Goal: Check status

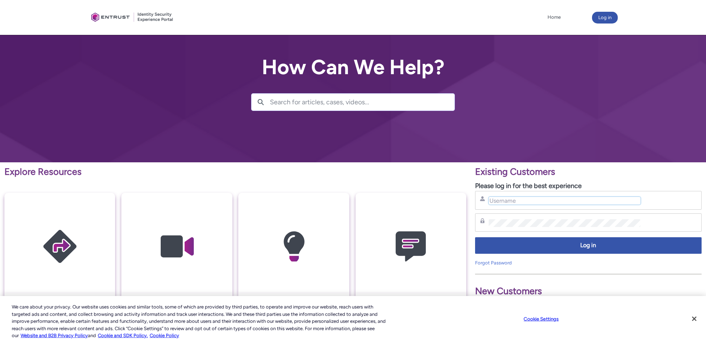
click at [495, 202] on input "Username" at bounding box center [564, 201] width 152 height 8
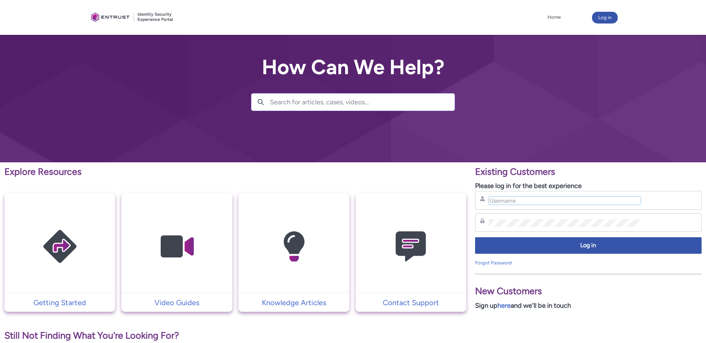
click at [500, 201] on input "Username" at bounding box center [564, 201] width 152 height 8
type input "charlotte.hammacott@overwolf.com"
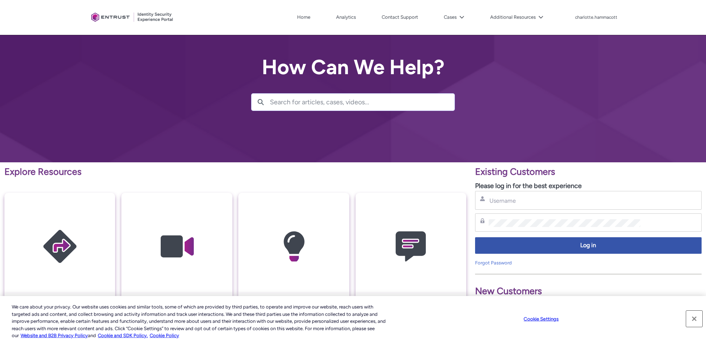
click at [693, 320] on button "Close" at bounding box center [694, 319] width 16 height 16
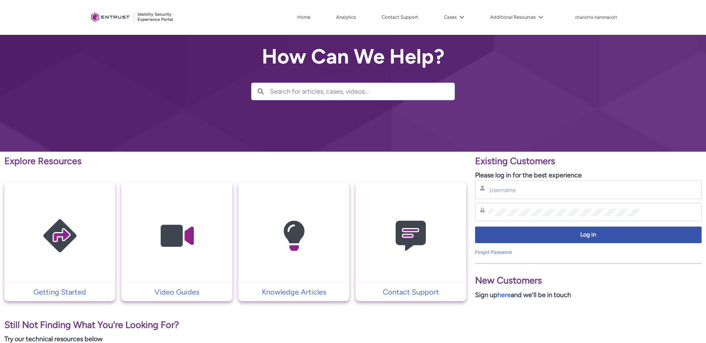
scroll to position [10, 0]
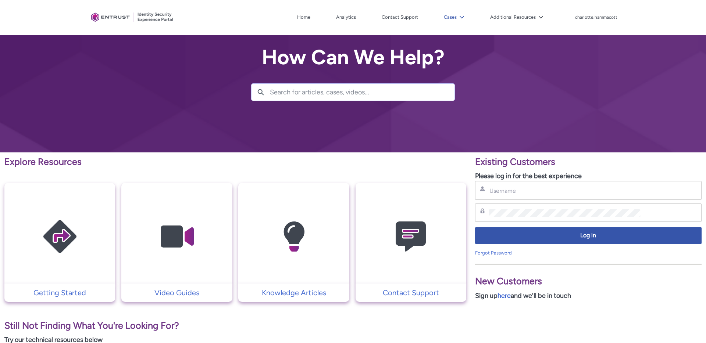
click at [452, 21] on button "Cases" at bounding box center [454, 17] width 24 height 11
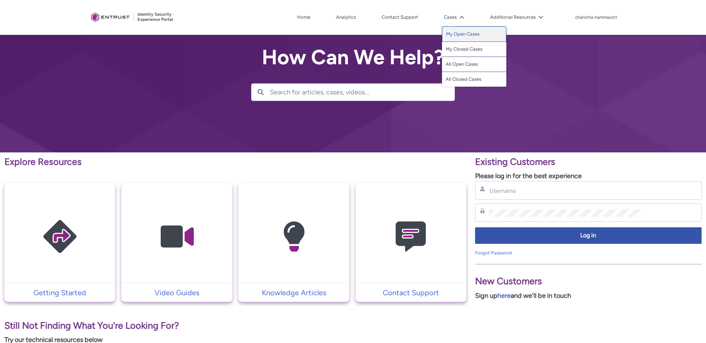
click at [452, 31] on link "My Open Cases" at bounding box center [474, 33] width 64 height 15
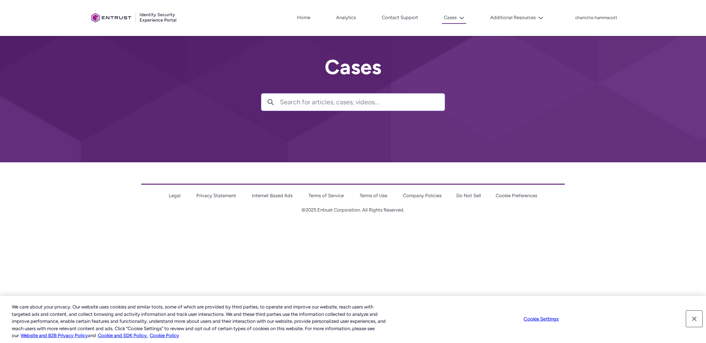
click at [692, 318] on button "Close" at bounding box center [694, 319] width 16 height 16
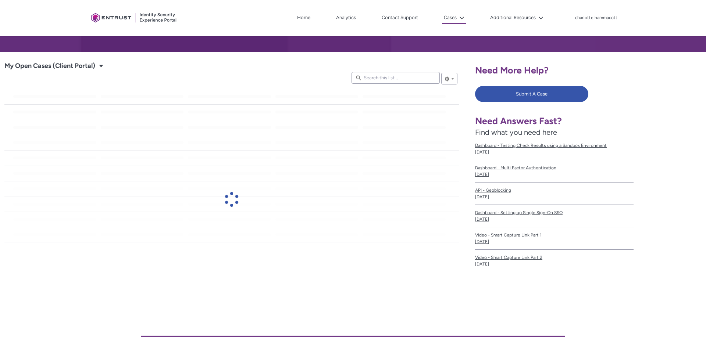
scroll to position [111, 0]
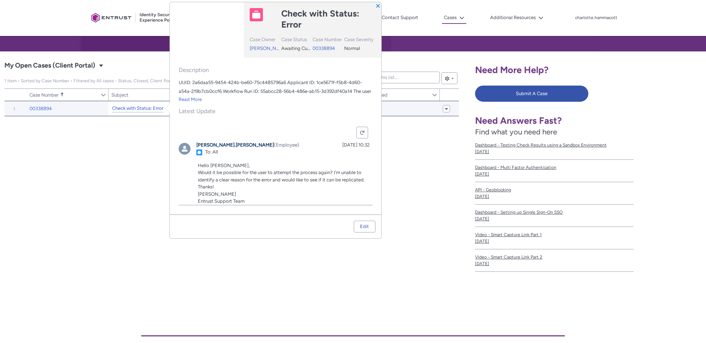
click at [132, 110] on link "Check with Status: Error" at bounding box center [137, 109] width 51 height 8
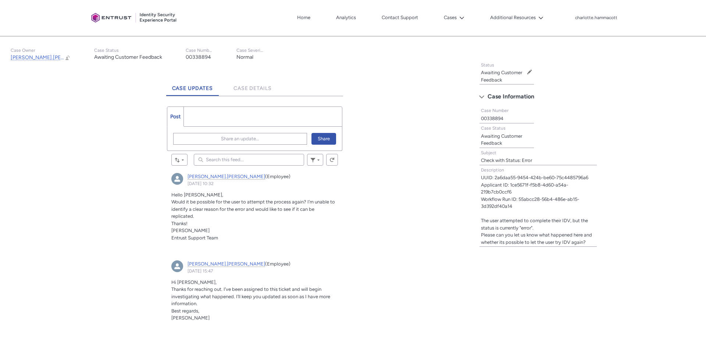
scroll to position [150, 0]
drag, startPoint x: 514, startPoint y: 193, endPoint x: 510, endPoint y: 189, distance: 5.7
click at [510, 189] on span "UUID: 2a6daa55-9454-424b-be60-75c4485796a6 Applicant ID: 1ce5671f-f5b8-4d60-a54…" at bounding box center [538, 211] width 114 height 72
drag, startPoint x: 511, startPoint y: 191, endPoint x: 502, endPoint y: 185, distance: 10.7
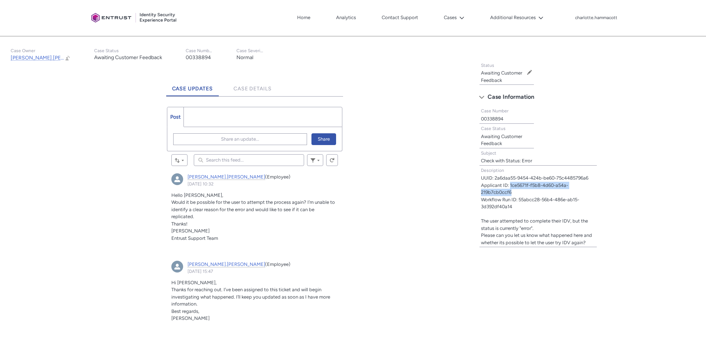
click at [510, 186] on lightning-formatted-text "UUID: 2a6daa55-9454-424b-be60-75c4485796a6 Applicant ID: 1ce5671f-f5b8-4d60-a54…" at bounding box center [536, 210] width 111 height 70
